Goal: Information Seeking & Learning: Learn about a topic

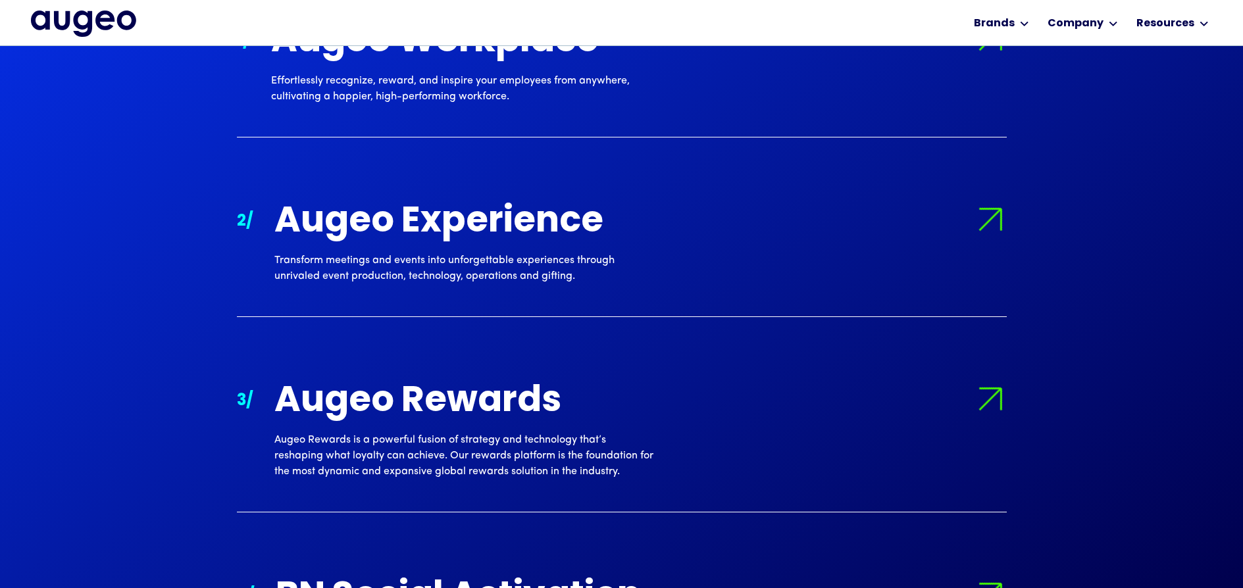
scroll to position [1410, 0]
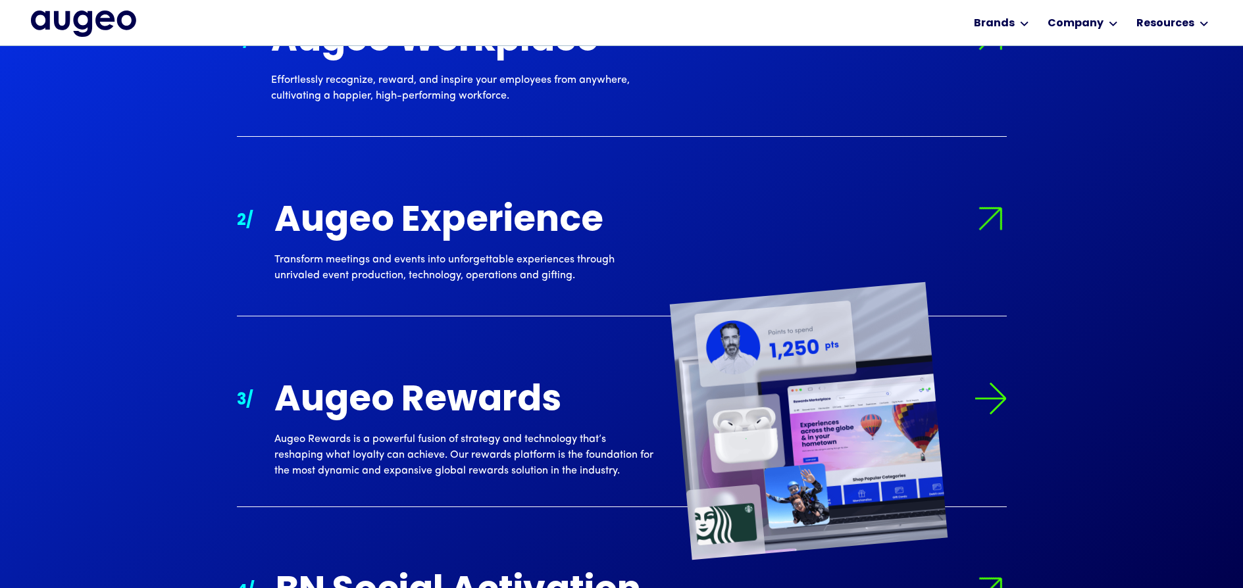
click at [984, 396] on img at bounding box center [990, 398] width 33 height 33
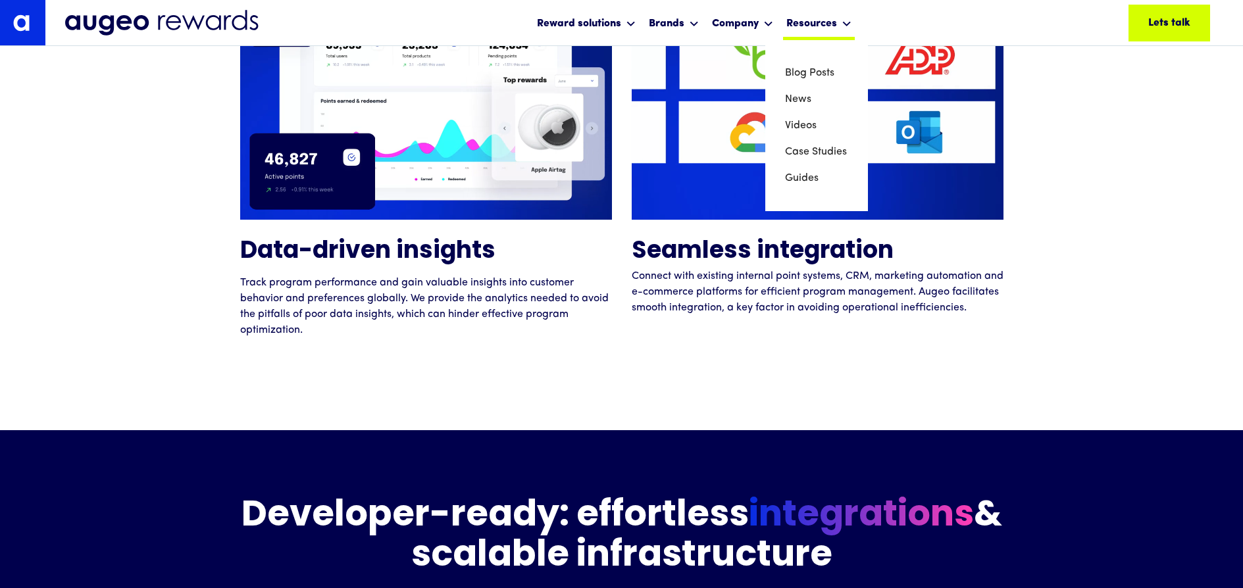
scroll to position [3630, 0]
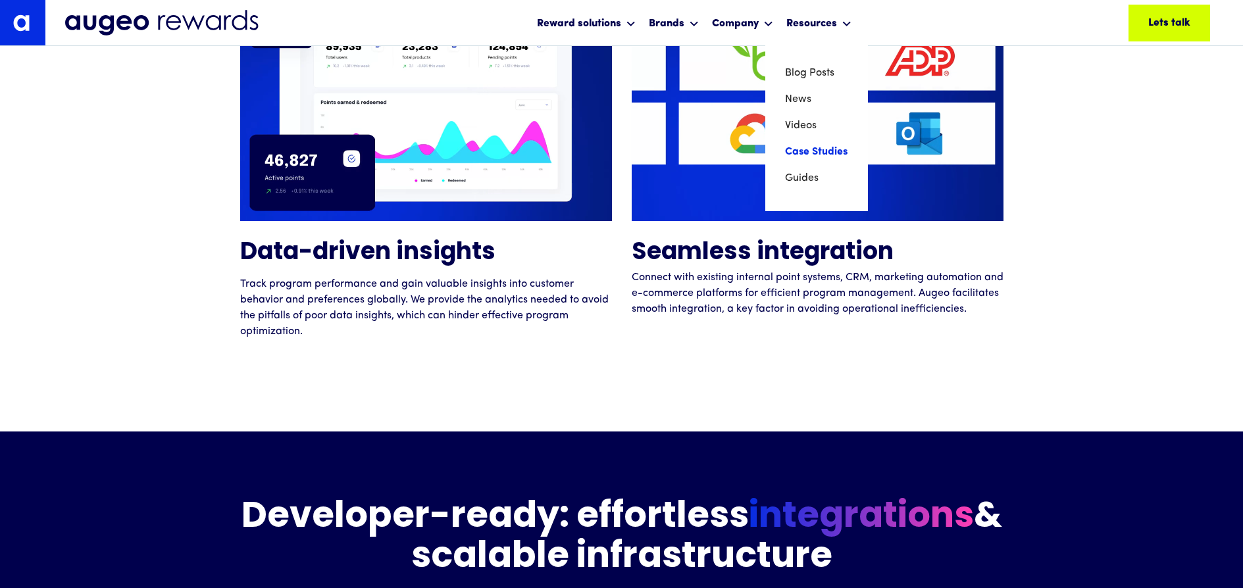
click at [833, 149] on link "Case Studies" at bounding box center [816, 152] width 63 height 26
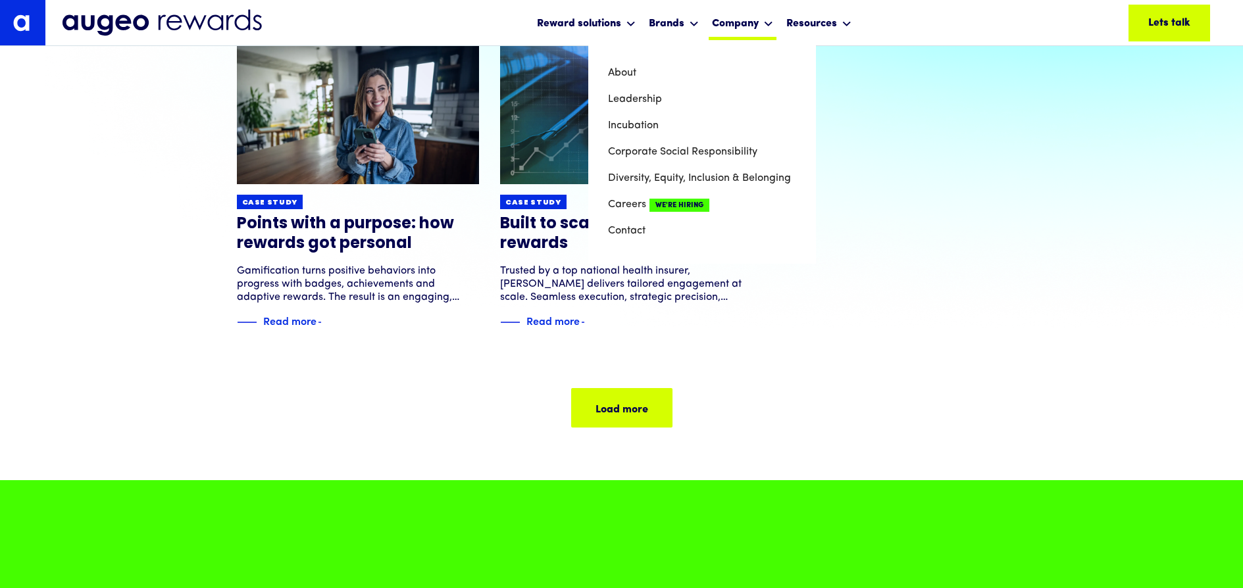
scroll to position [226, 0]
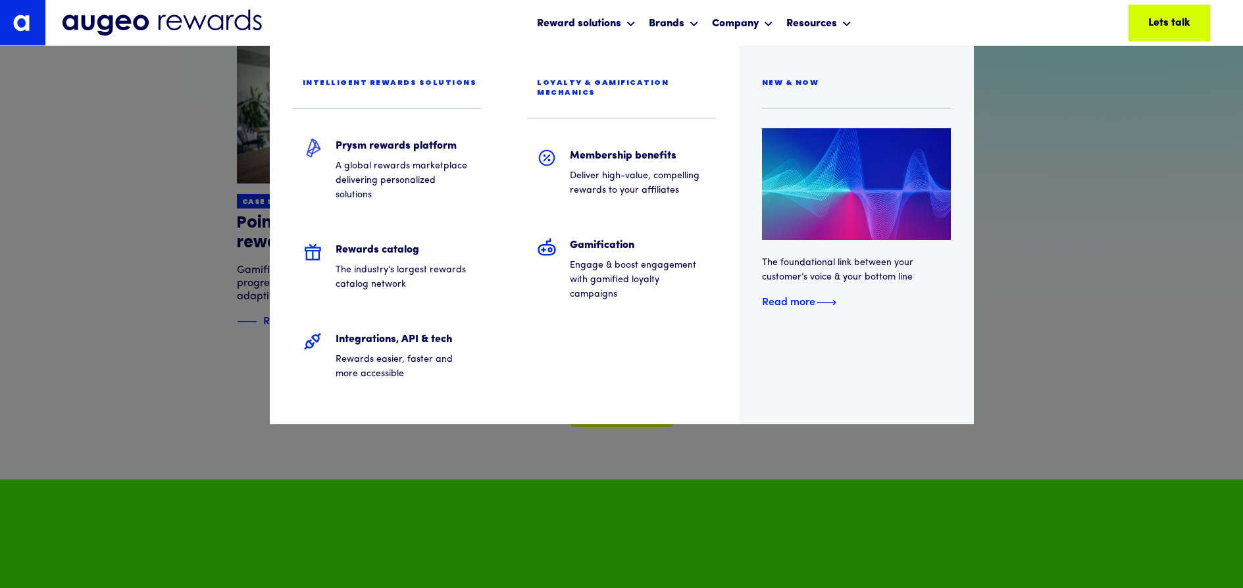
click at [802, 300] on div "Read more" at bounding box center [788, 301] width 53 height 16
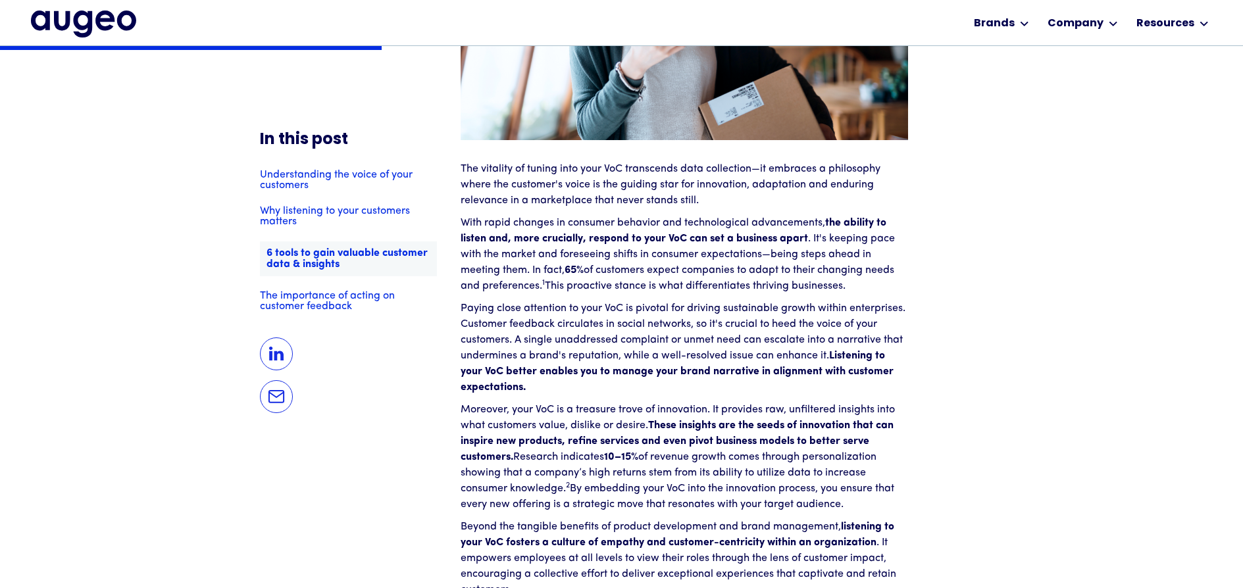
scroll to position [2306, 0]
